Goal: Transaction & Acquisition: Purchase product/service

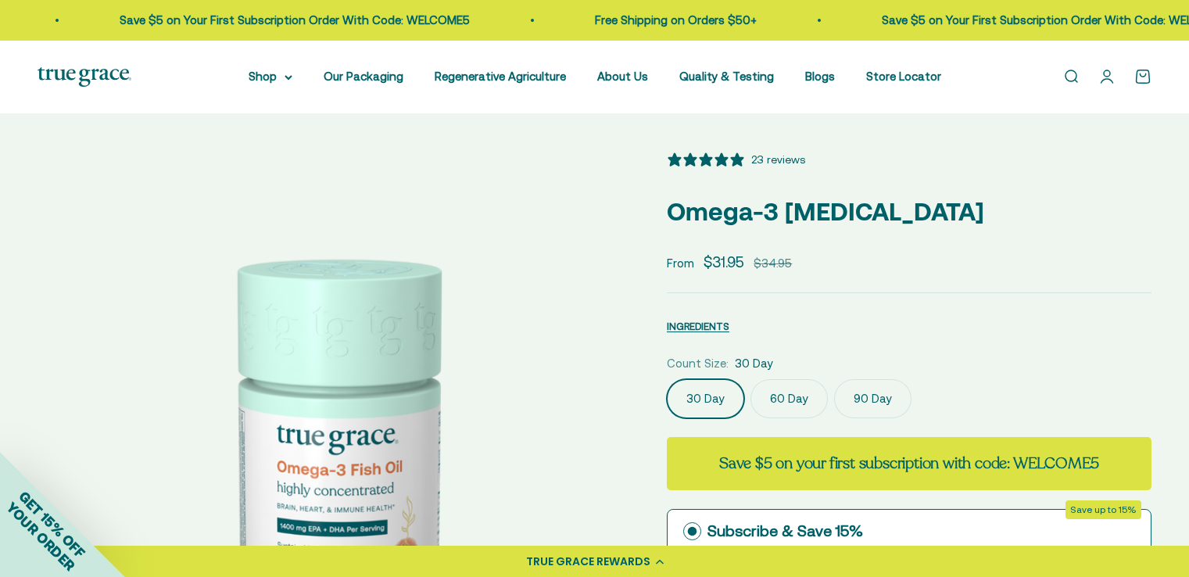
select select "3"
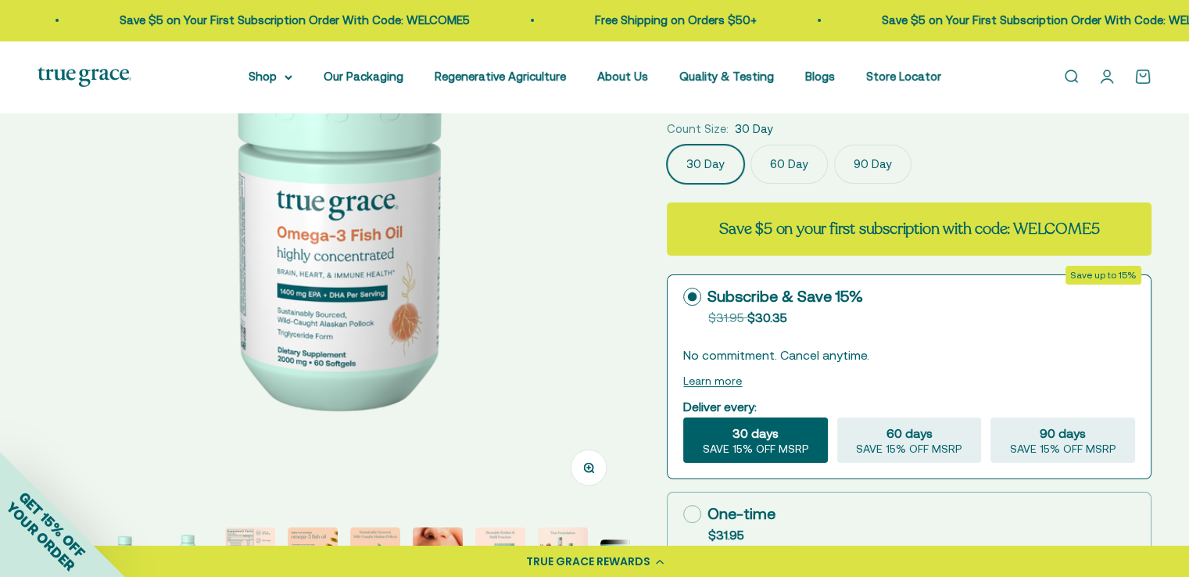
scroll to position [547, 0]
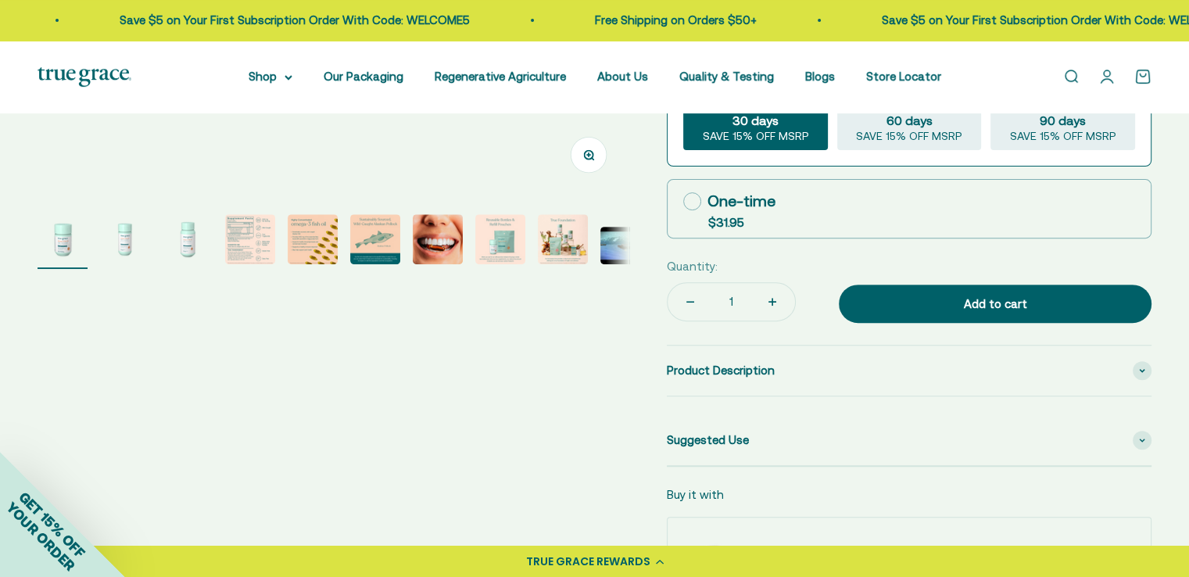
click at [694, 195] on icon at bounding box center [692, 201] width 18 height 18
click at [683, 201] on input "One-time $31.95" at bounding box center [682, 201] width 1 height 1
radio input "true"
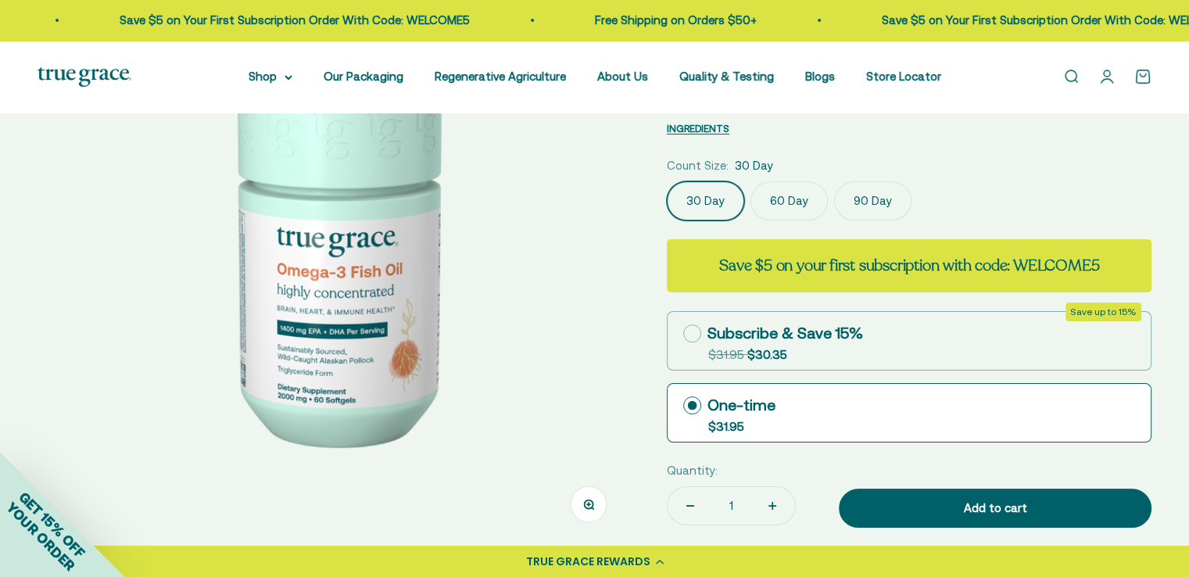
scroll to position [313, 0]
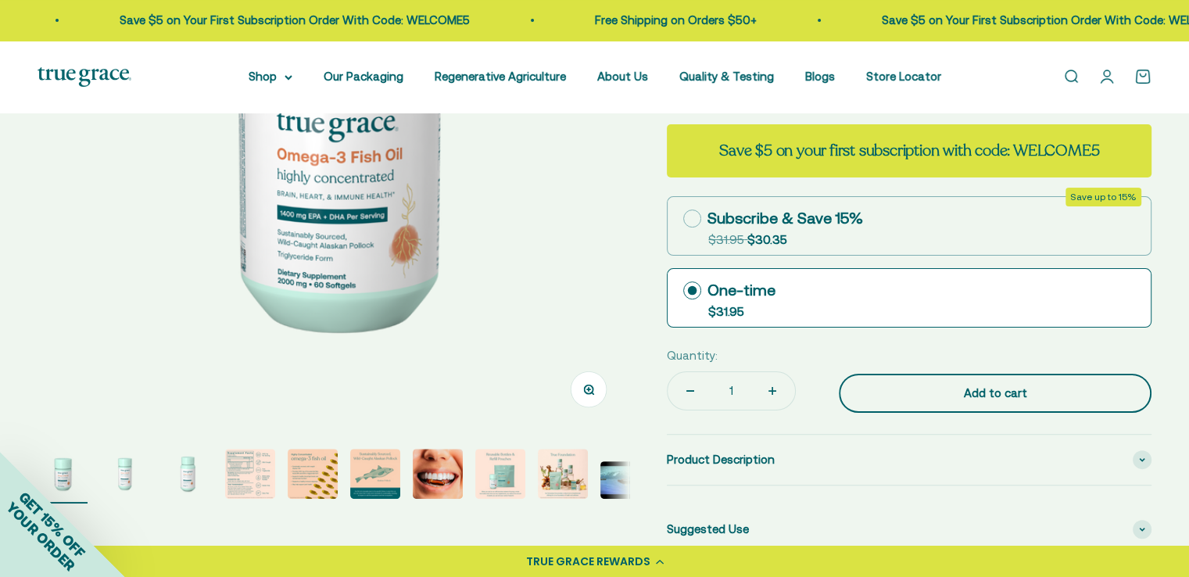
click at [1004, 388] on div "Add to cart" at bounding box center [995, 393] width 250 height 19
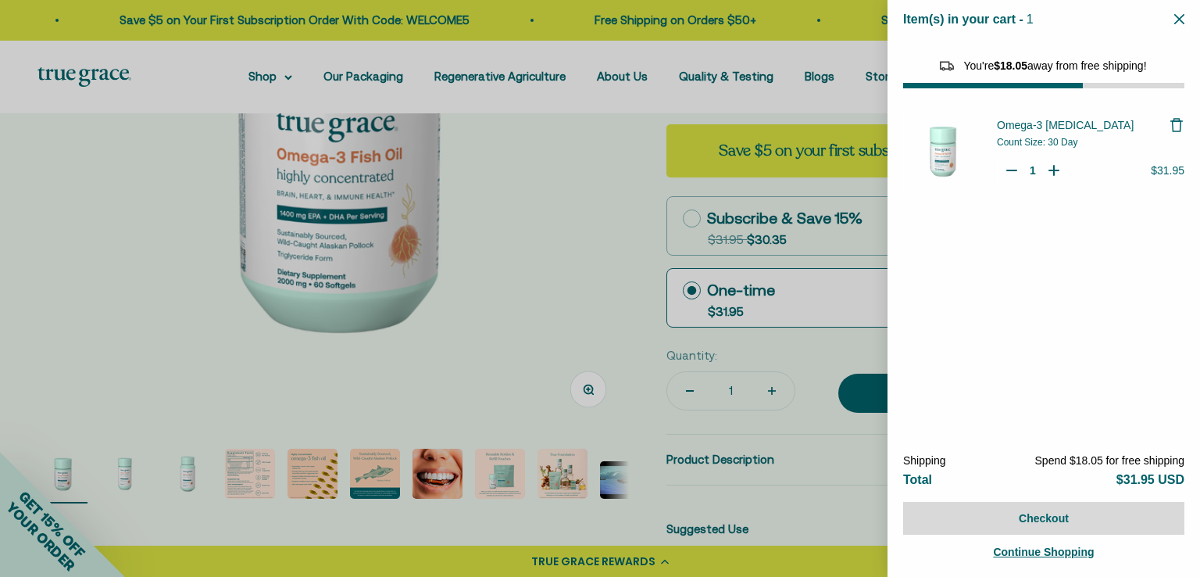
click at [279, 76] on div at bounding box center [600, 288] width 1200 height 577
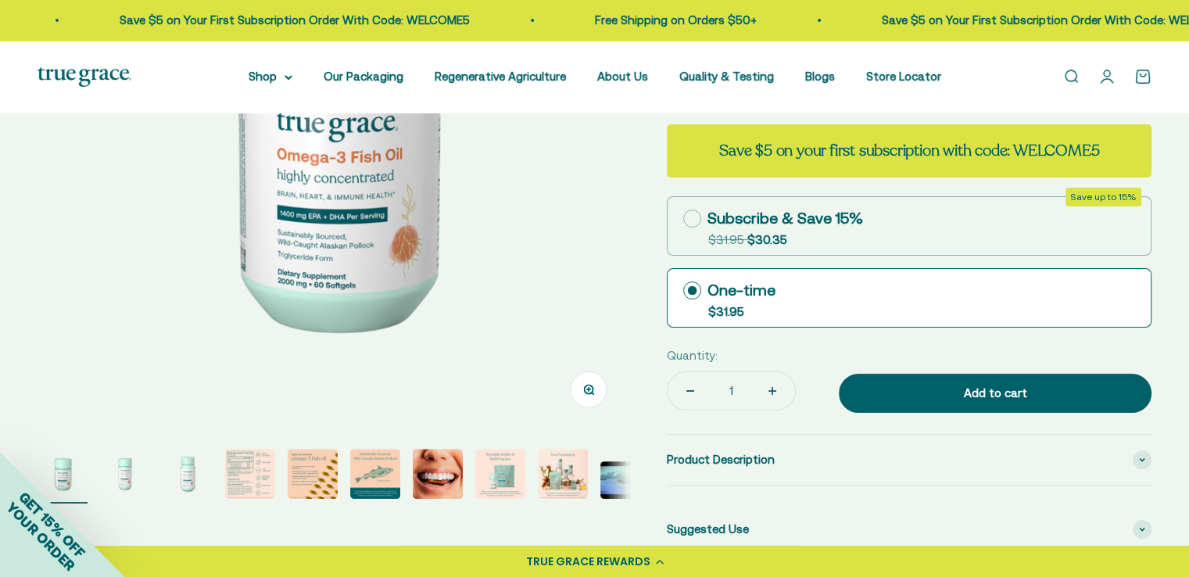
drag, startPoint x: 281, startPoint y: 76, endPoint x: 259, endPoint y: 63, distance: 25.6
click at [259, 63] on div "Open navigation menu Open search Shop Multivitamins Women's Multivitamin Women'…" at bounding box center [594, 77] width 1189 height 73
click at [274, 74] on summary "Shop" at bounding box center [271, 76] width 44 height 19
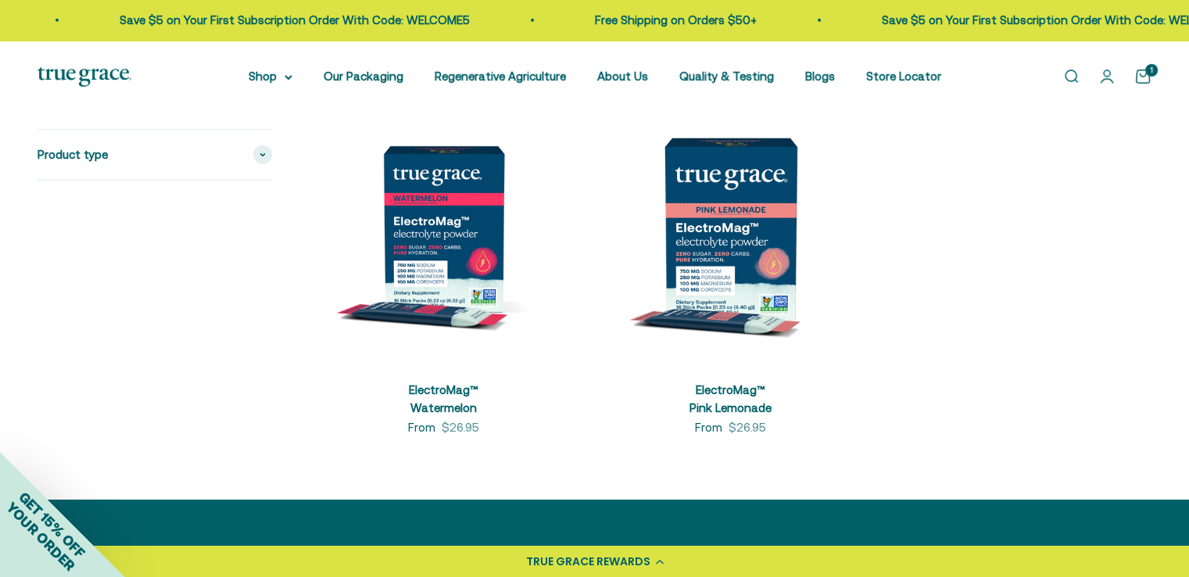
scroll to position [5315, 0]
